Goal: Communication & Community: Answer question/provide support

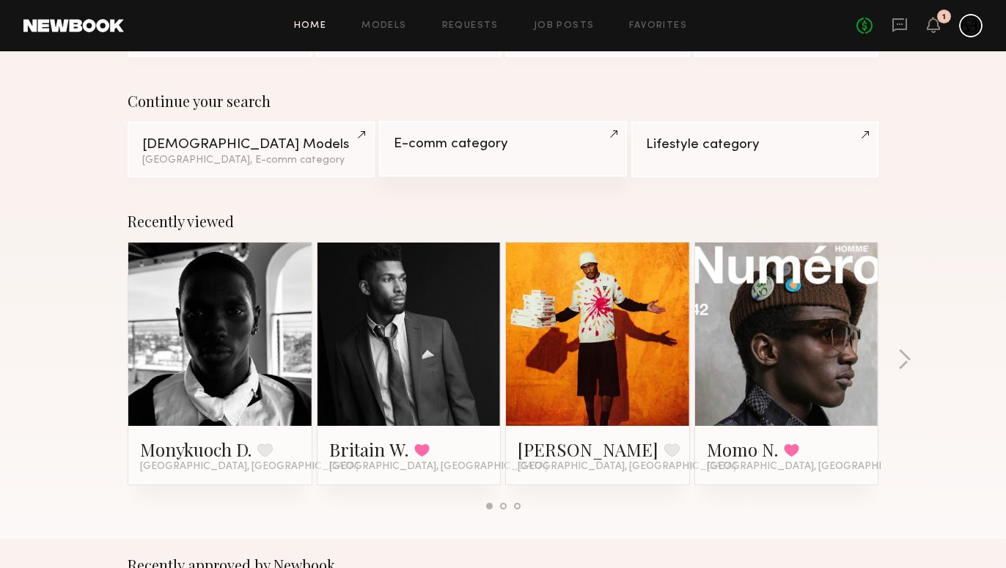
scroll to position [125, 0]
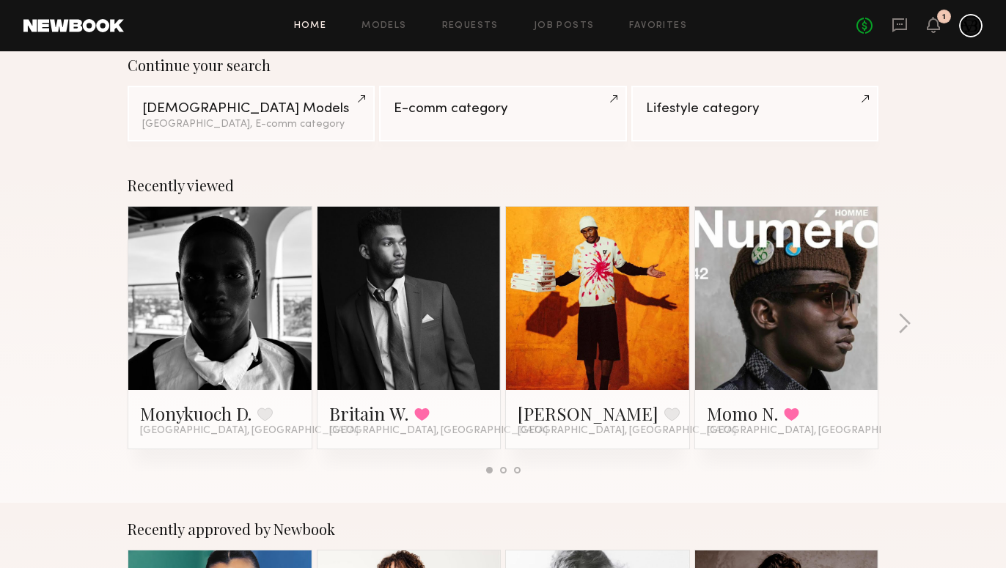
click at [224, 301] on link at bounding box center [219, 298] width 89 height 183
click at [244, 313] on link at bounding box center [219, 298] width 89 height 183
click at [226, 422] on link "Monykuoch D." at bounding box center [195, 413] width 111 height 23
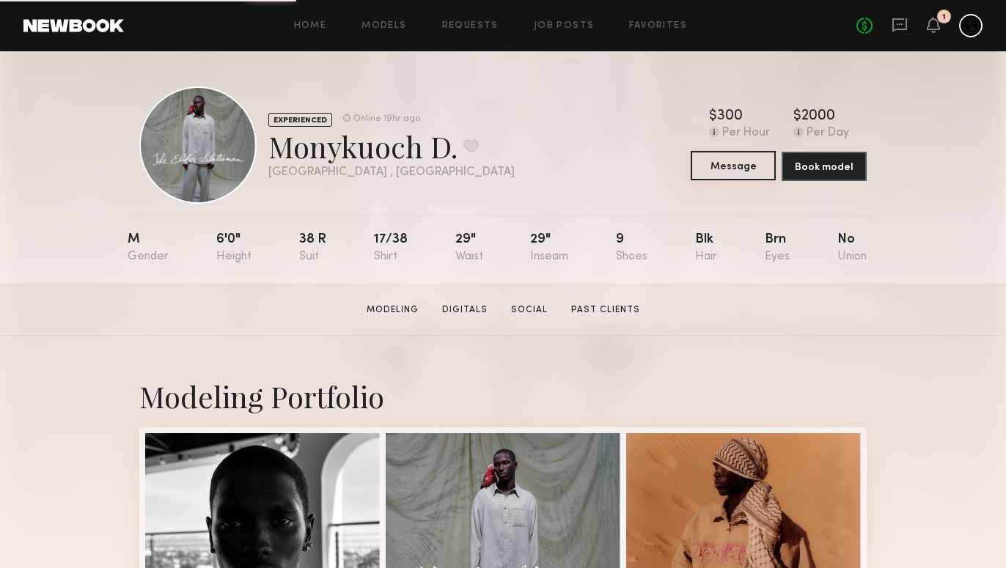
click at [725, 169] on button "Message" at bounding box center [733, 165] width 85 height 29
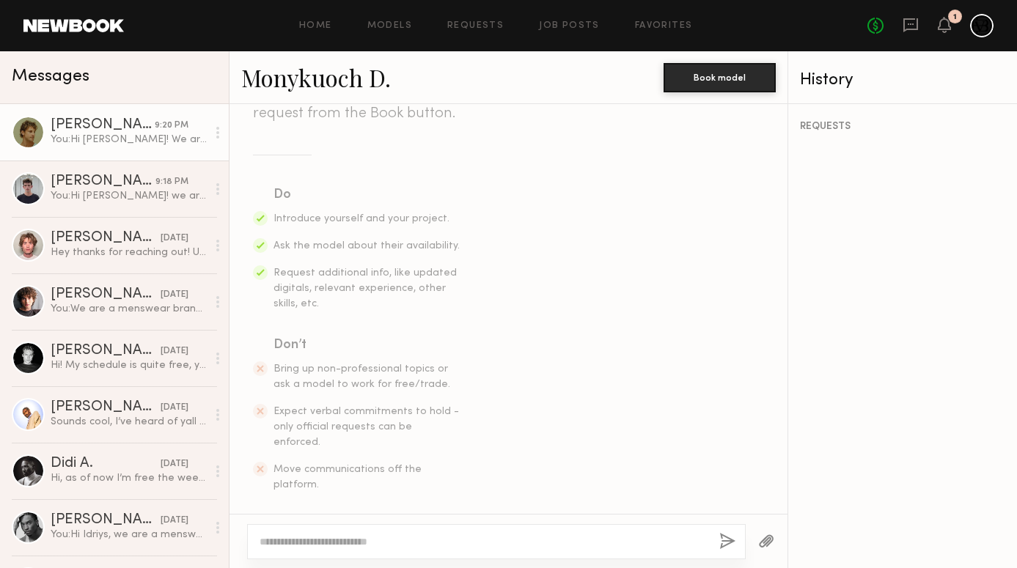
click at [109, 147] on link "[PERSON_NAME] 9:20 PM You: Hi [PERSON_NAME]! We are looking for models for a on…" at bounding box center [114, 132] width 229 height 56
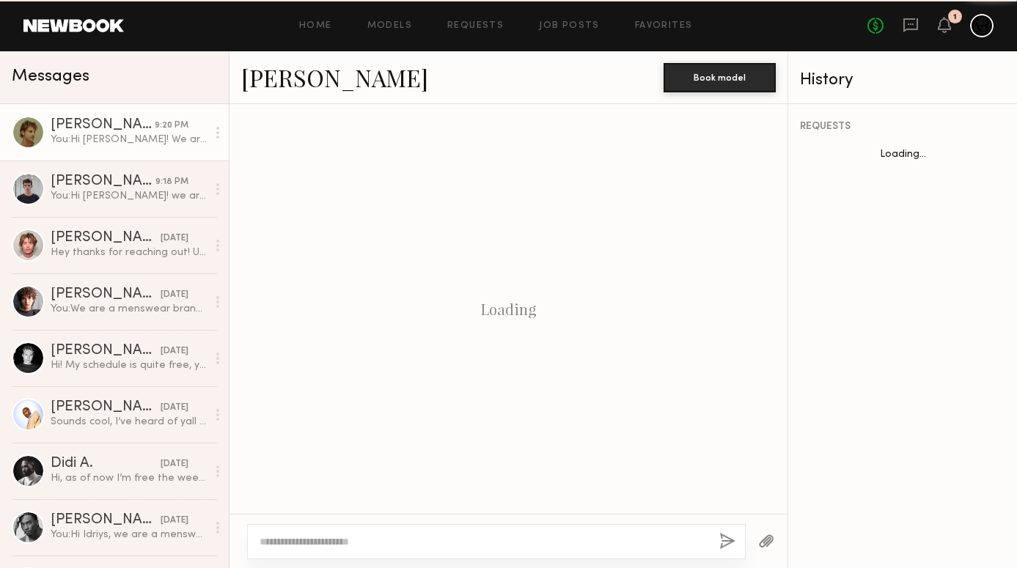
scroll to position [403, 0]
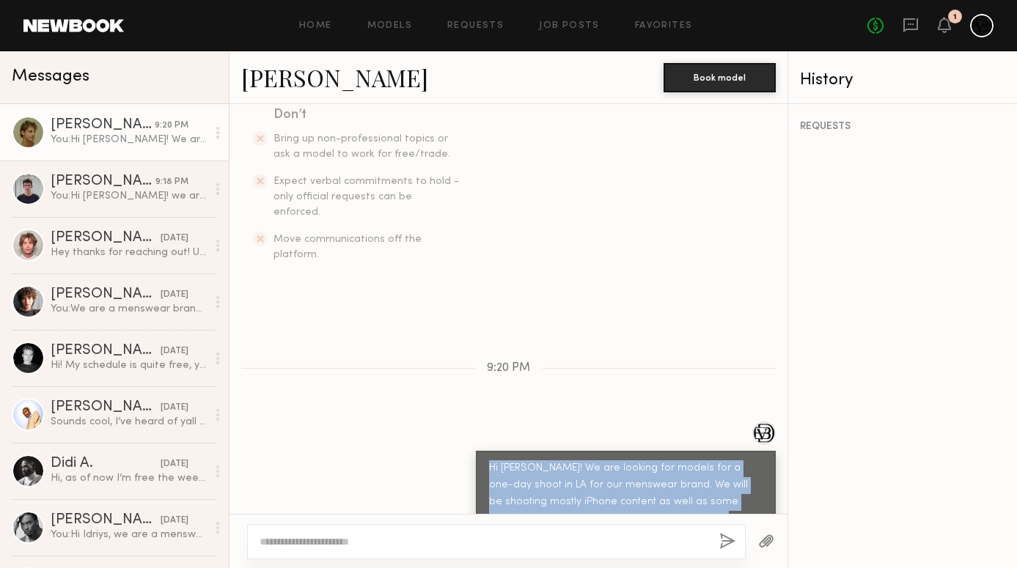
drag, startPoint x: 645, startPoint y: 483, endPoint x: 475, endPoint y: 438, distance: 175.4
click at [476, 451] on div "Hi [PERSON_NAME]! We are looking for models for a one-day shoot in LA for our m…" at bounding box center [626, 502] width 300 height 103
copy div "Hi [PERSON_NAME]! We are looking for models for a one-day shoot in LA for our m…"
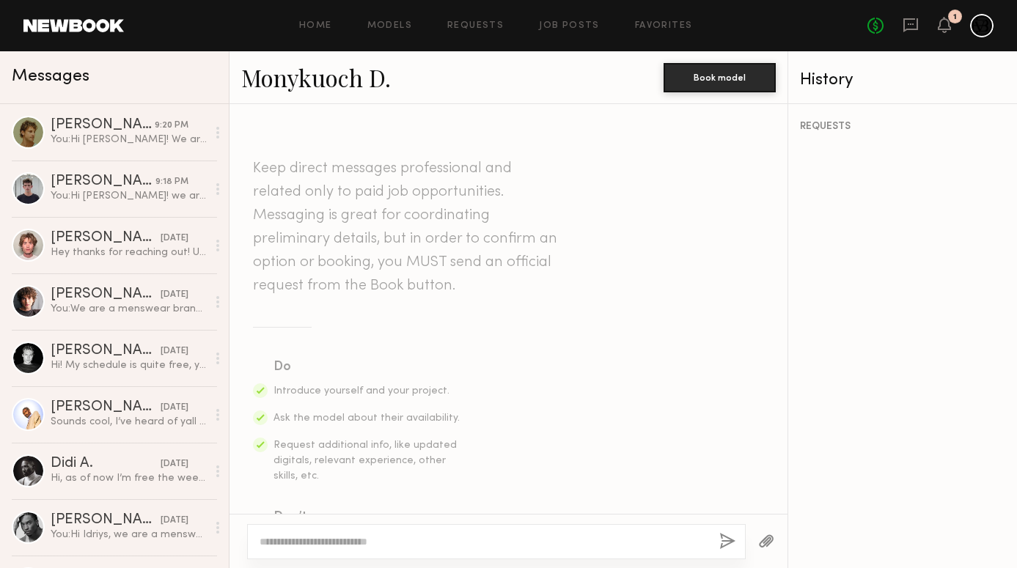
click at [412, 537] on textarea at bounding box center [484, 542] width 448 height 15
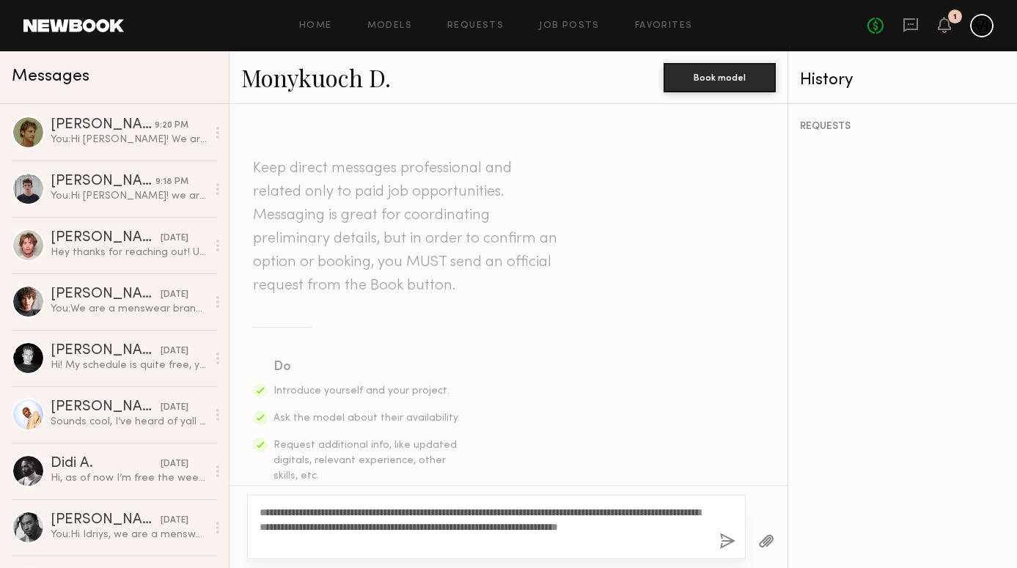
click at [281, 509] on textarea "**********" at bounding box center [484, 527] width 448 height 44
click at [409, 534] on textarea "**********" at bounding box center [484, 527] width 448 height 44
type textarea "**********"
click at [730, 541] on button "button" at bounding box center [728, 542] width 16 height 18
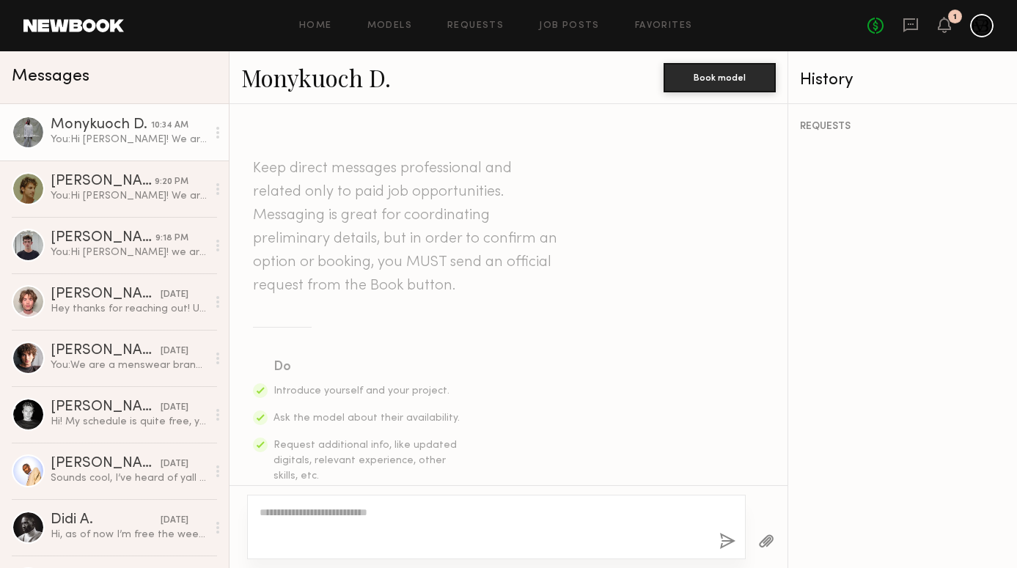
scroll to position [403, 0]
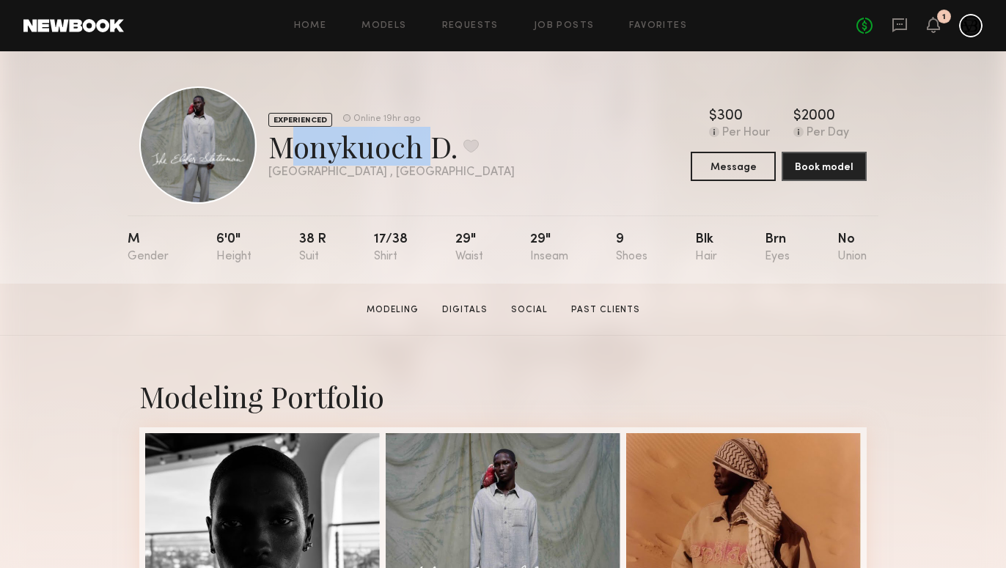
drag, startPoint x: 425, startPoint y: 143, endPoint x: 275, endPoint y: 161, distance: 150.7
click at [275, 161] on div "Monykuoch D. Favorite" at bounding box center [391, 146] width 246 height 39
copy div "Monykuoch"
click at [571, 151] on div "EXPERIENCED Online 19hr ago Monykuoch D. Favorite Los Angeles , CA Online 19hr …" at bounding box center [503, 145] width 728 height 117
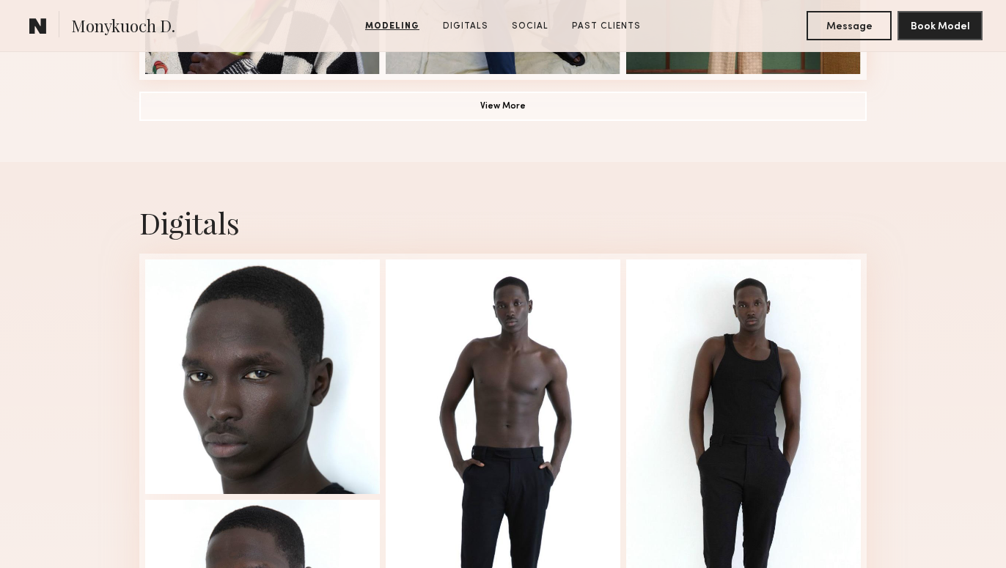
scroll to position [1432, 0]
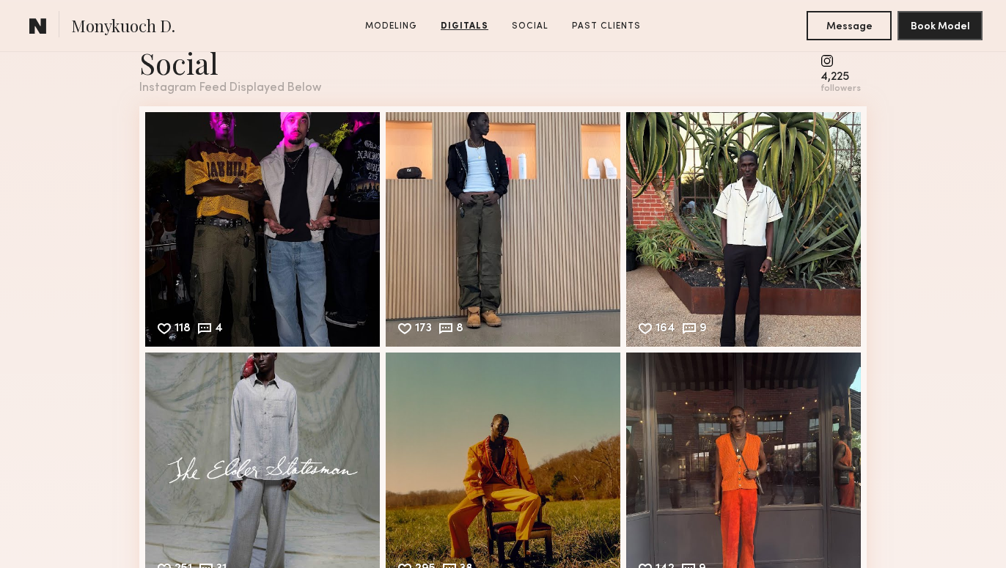
scroll to position [2108, 0]
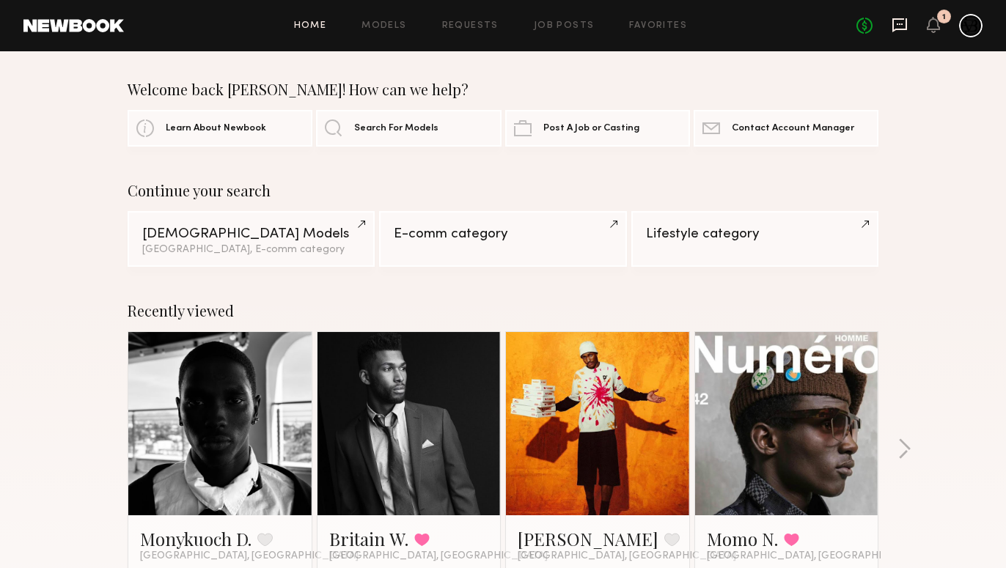
click at [905, 21] on icon at bounding box center [900, 25] width 16 height 16
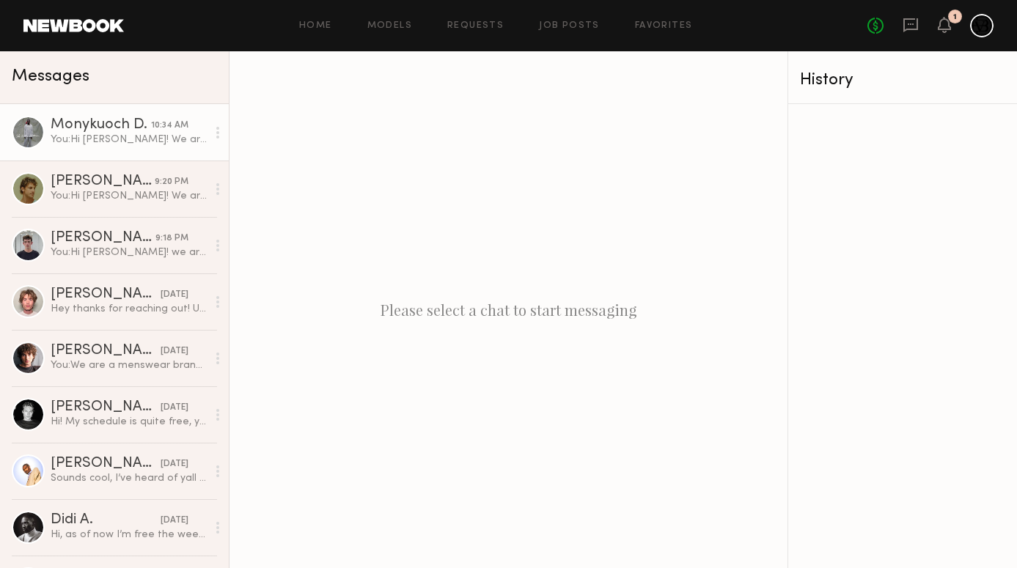
click at [136, 139] on div "You: Hi Monykuoch! We are looking for models for a one-day shoot in LA for our …" at bounding box center [129, 140] width 156 height 14
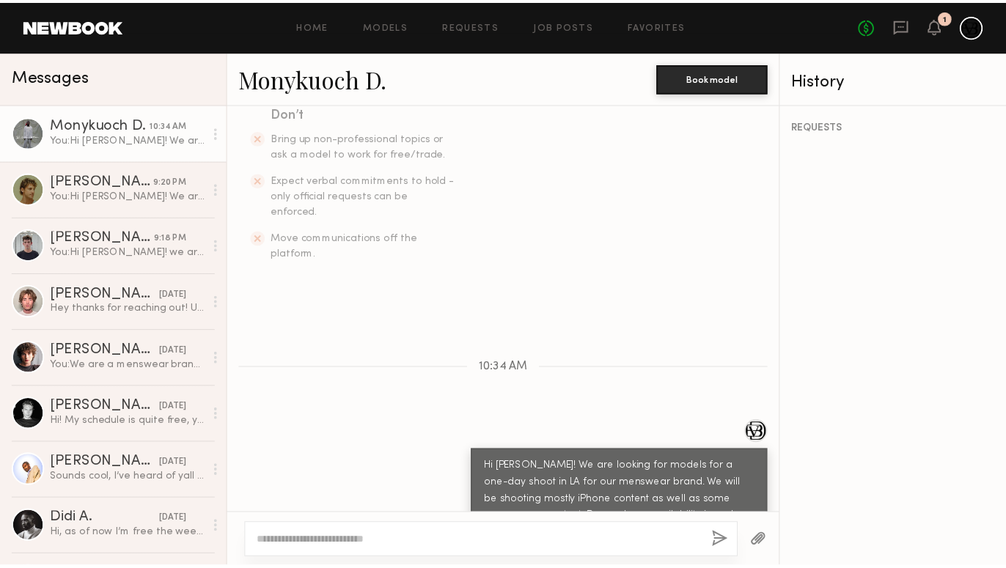
scroll to position [403, 0]
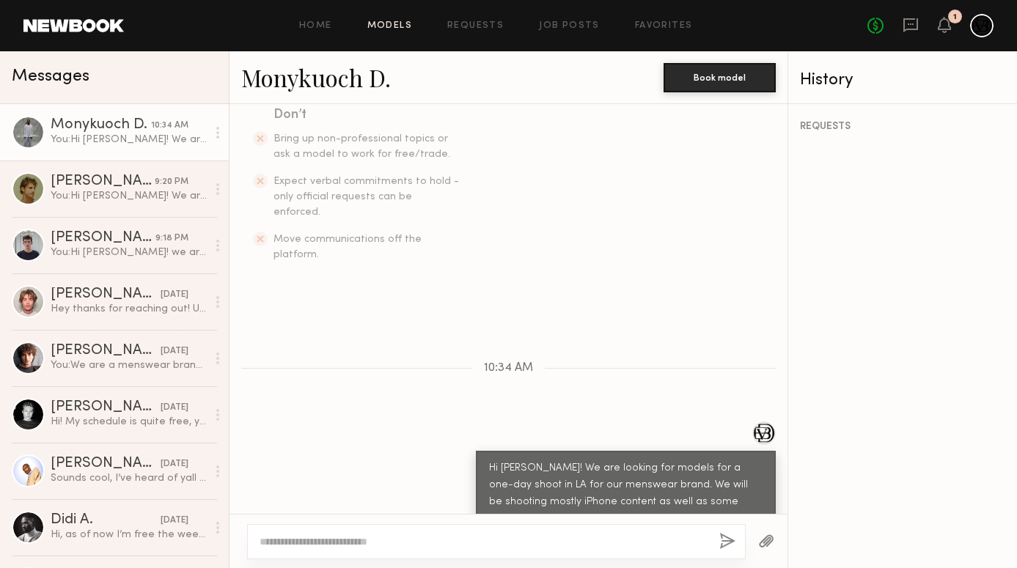
click at [407, 22] on link "Models" at bounding box center [390, 26] width 45 height 10
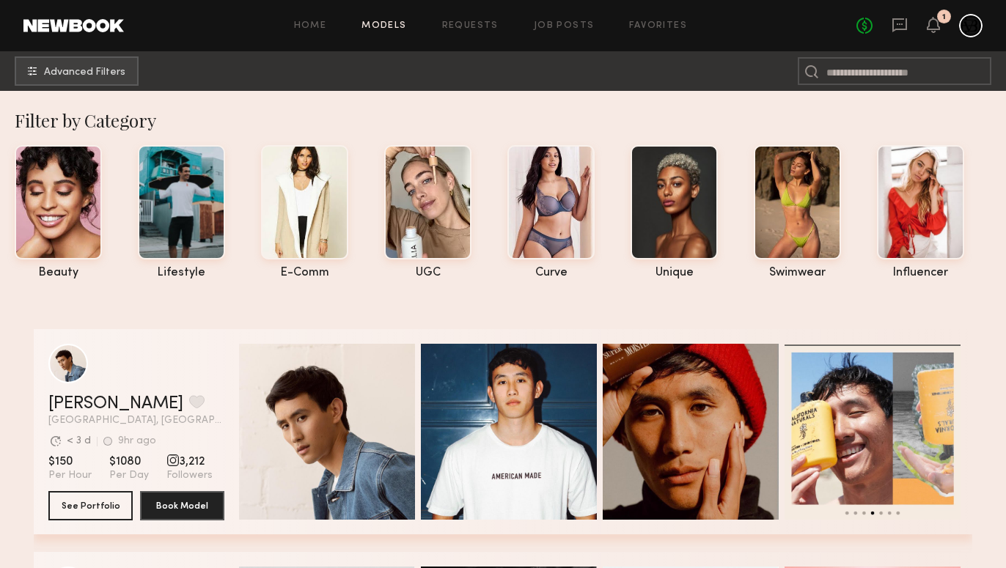
click at [120, 84] on button "Advanced Filters" at bounding box center [77, 70] width 124 height 29
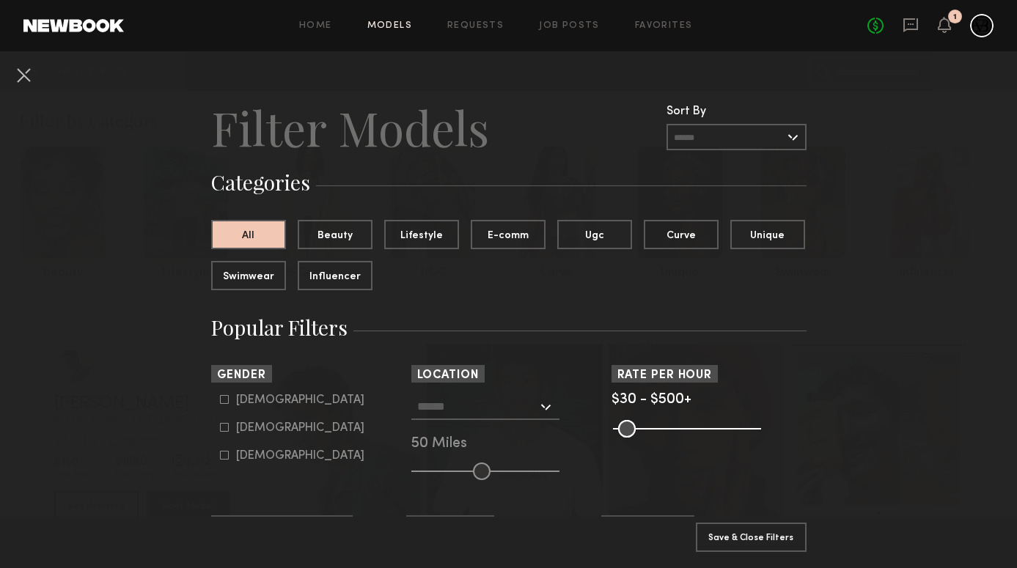
click at [251, 404] on div "Male" at bounding box center [300, 400] width 128 height 9
type input "*"
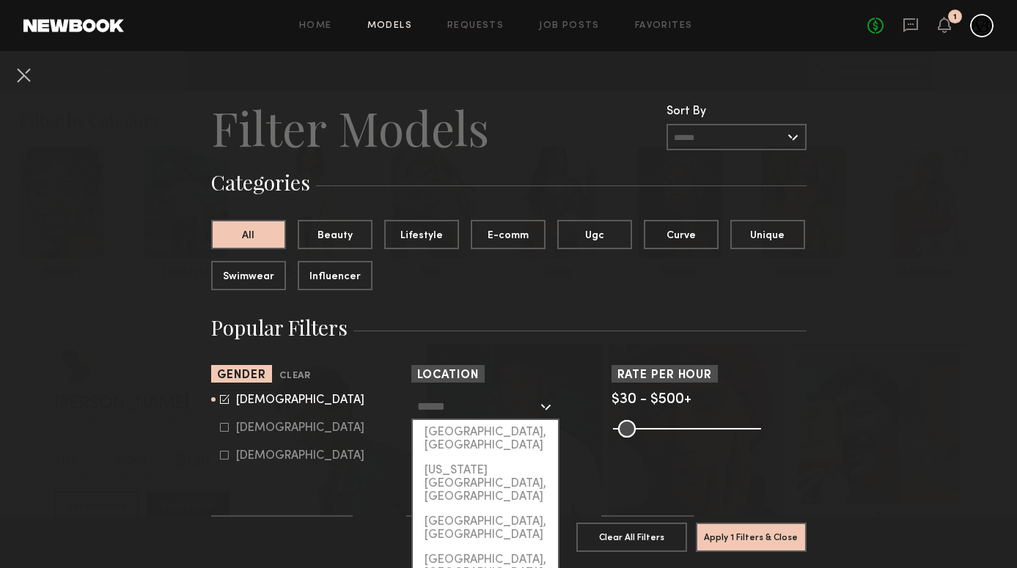
click at [450, 406] on input "text" at bounding box center [477, 406] width 120 height 25
click at [457, 432] on div "[GEOGRAPHIC_DATA], [GEOGRAPHIC_DATA]" at bounding box center [485, 439] width 145 height 38
type input "**********"
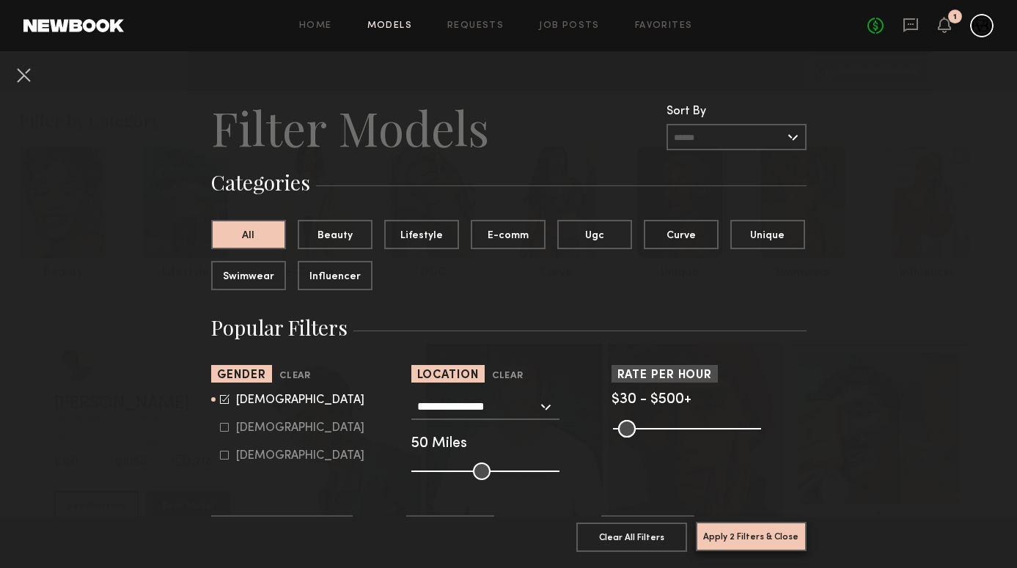
click at [735, 525] on button "Apply 2 Filters & Close" at bounding box center [751, 536] width 111 height 29
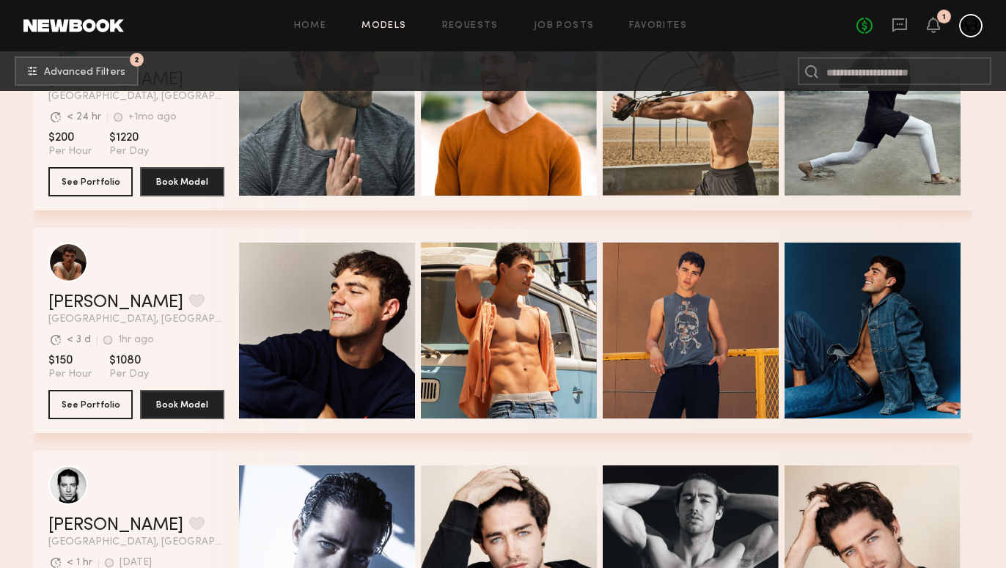
scroll to position [10495, 0]
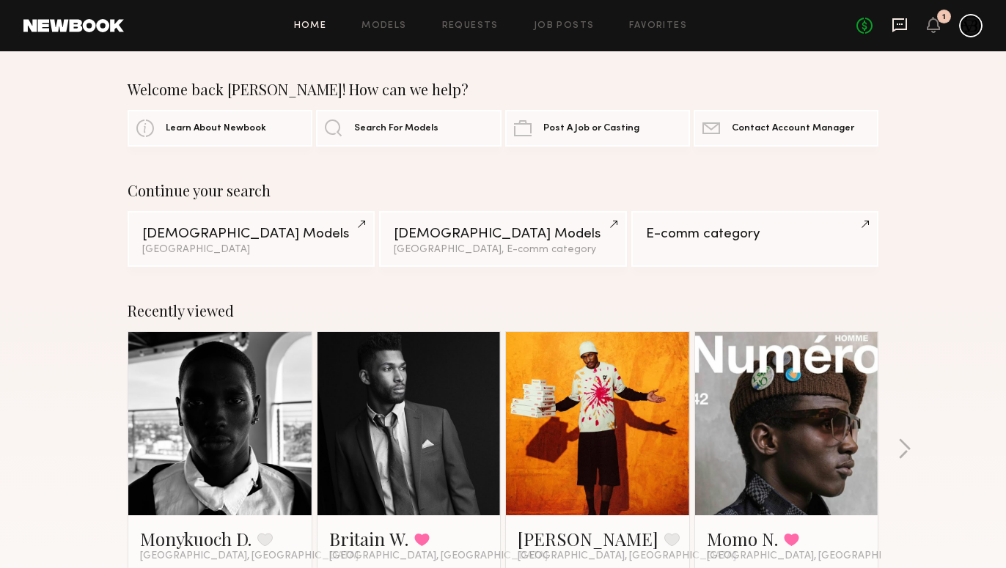
click at [895, 26] on icon at bounding box center [900, 25] width 16 height 16
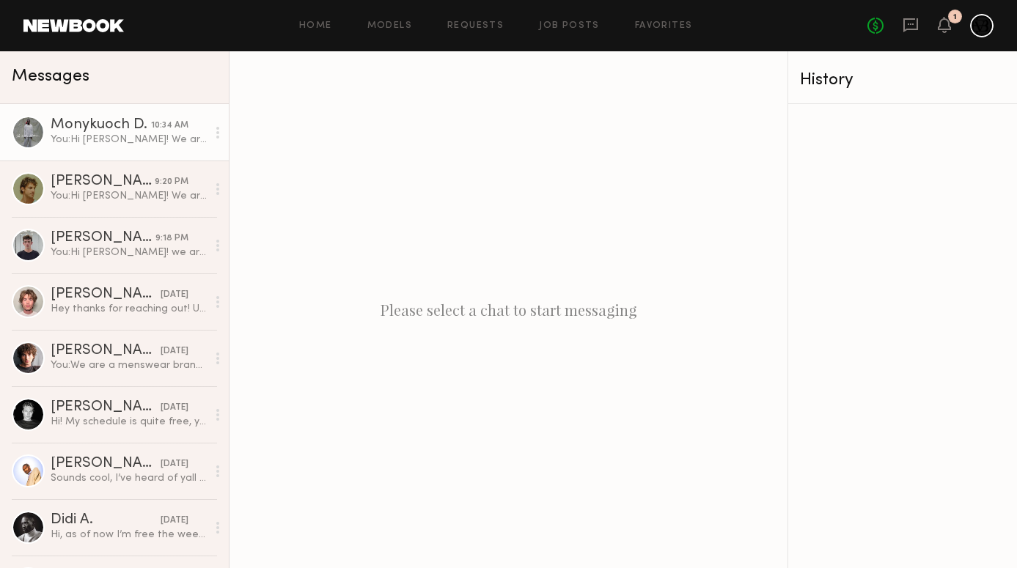
click at [123, 124] on div "Monykuoch D." at bounding box center [101, 125] width 100 height 15
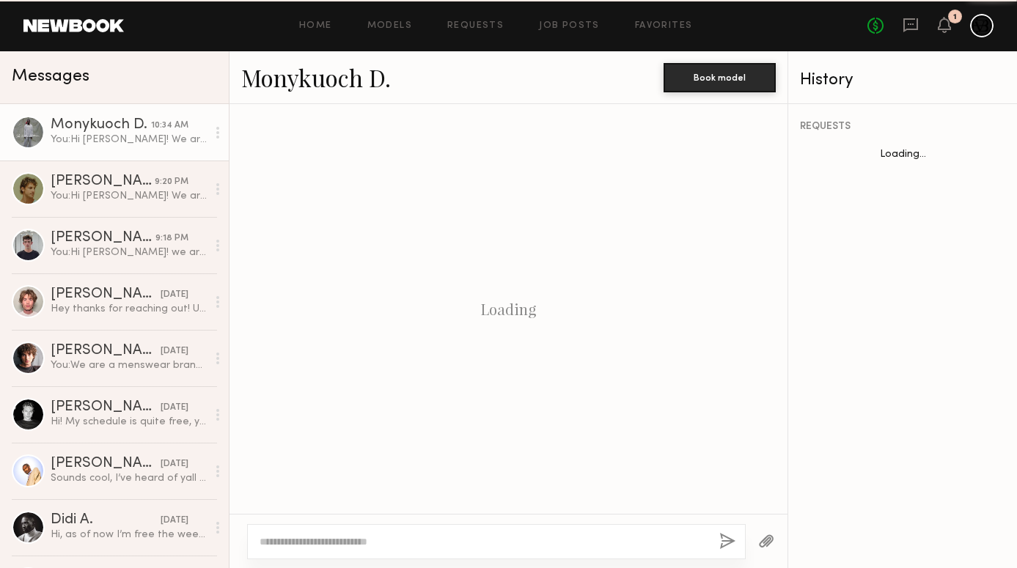
scroll to position [403, 0]
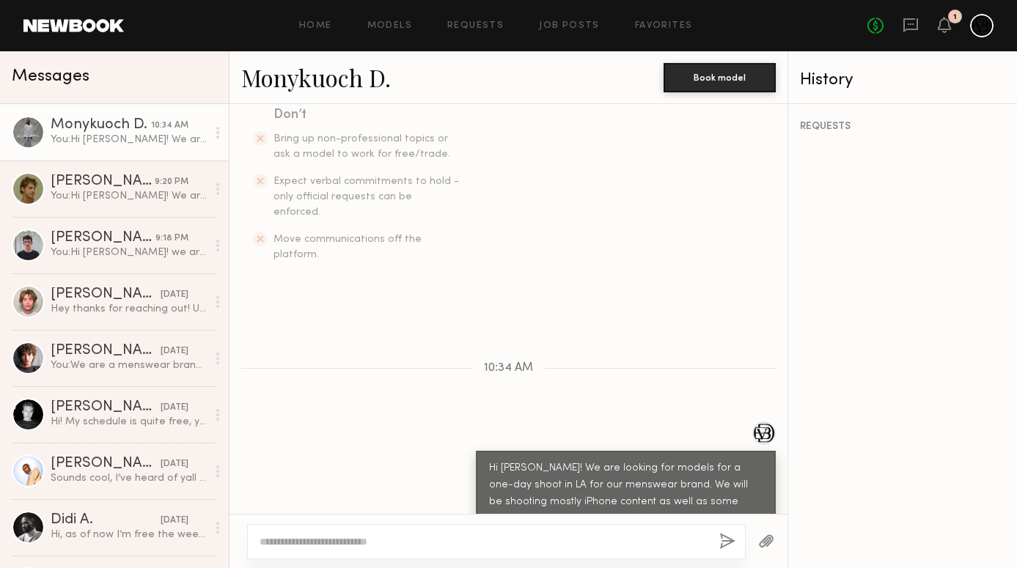
click at [385, 545] on textarea at bounding box center [484, 542] width 448 height 15
click at [563, 548] on textarea at bounding box center [484, 542] width 448 height 15
